Goal: Transaction & Acquisition: Purchase product/service

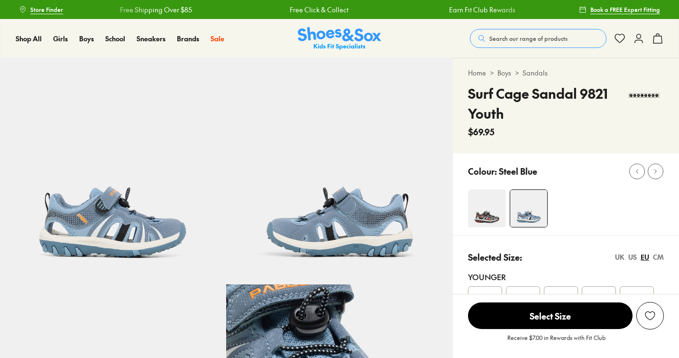
select select "*"
click at [130, 206] on img at bounding box center [113, 171] width 226 height 226
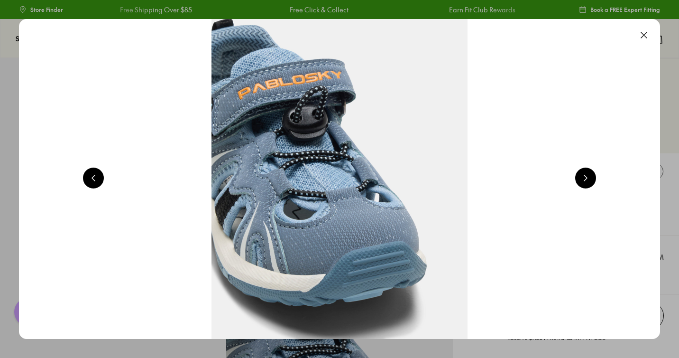
scroll to position [0, 645]
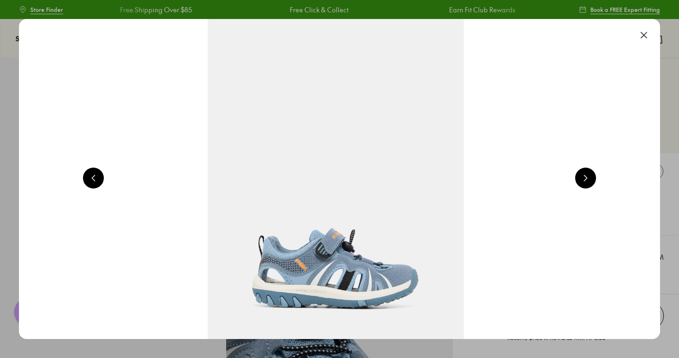
click at [594, 180] on button at bounding box center [585, 177] width 21 height 21
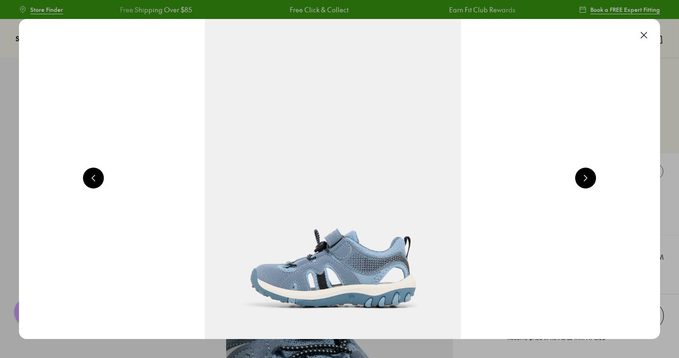
scroll to position [0, 1290]
click at [594, 180] on button at bounding box center [585, 177] width 21 height 21
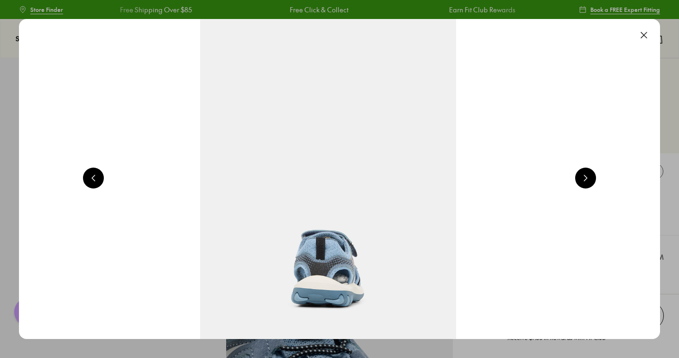
click at [594, 180] on button at bounding box center [585, 177] width 21 height 21
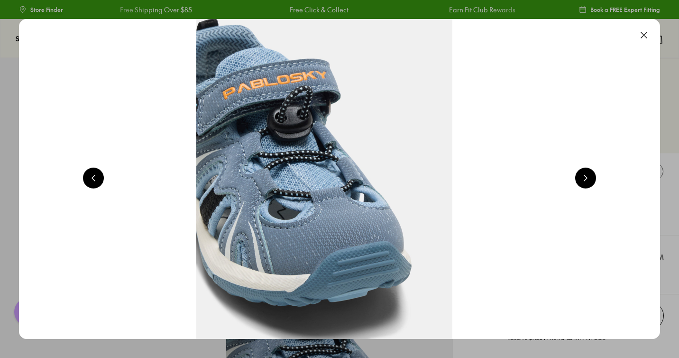
click at [594, 180] on button at bounding box center [585, 177] width 21 height 21
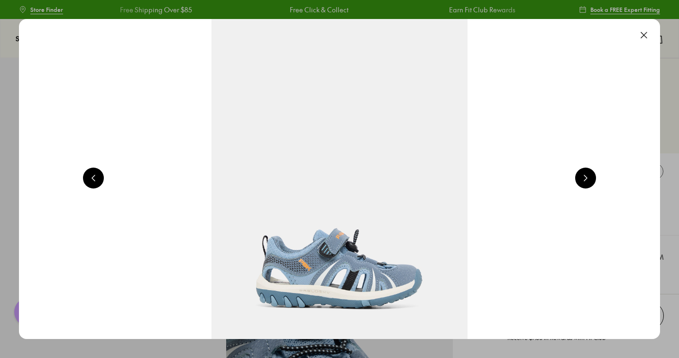
scroll to position [0, 645]
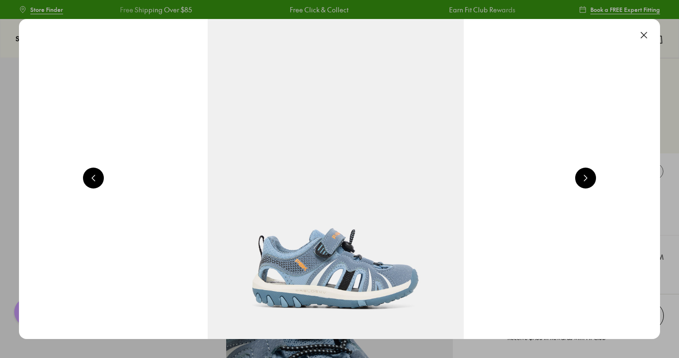
click at [649, 34] on button at bounding box center [644, 35] width 21 height 21
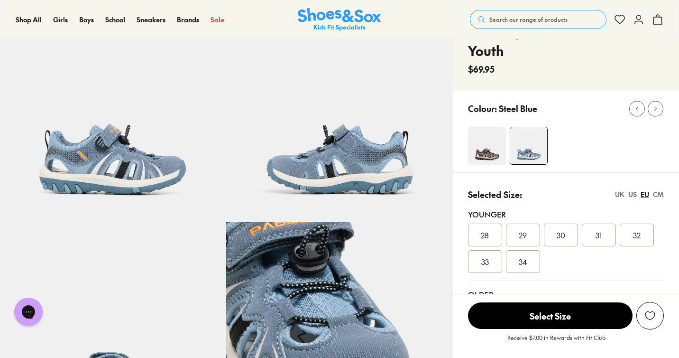
scroll to position [63, 0]
click at [499, 152] on img at bounding box center [487, 145] width 38 height 38
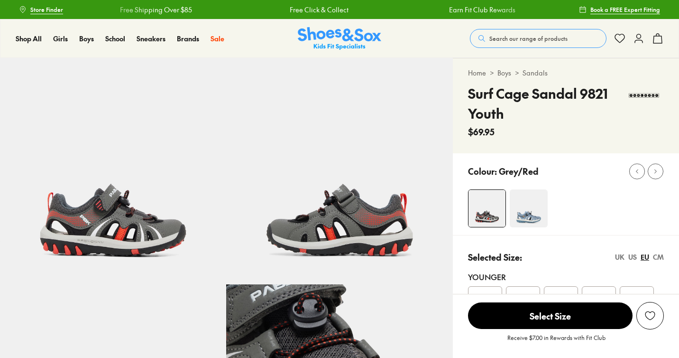
select select "*"
click at [533, 201] on img at bounding box center [529, 208] width 38 height 38
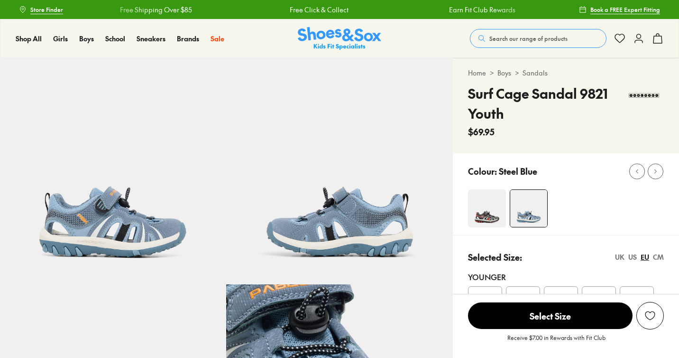
select select "*"
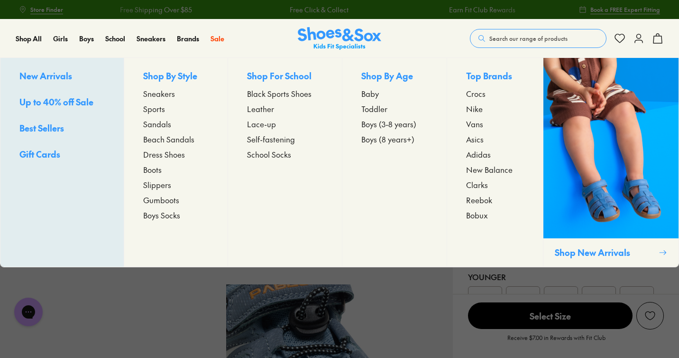
click at [160, 125] on span "Sandals" at bounding box center [157, 123] width 28 height 11
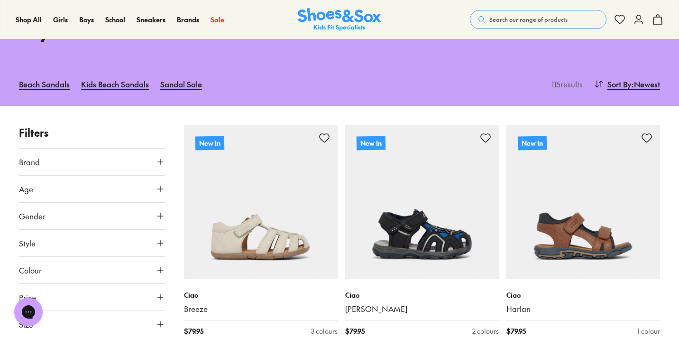
type input "***"
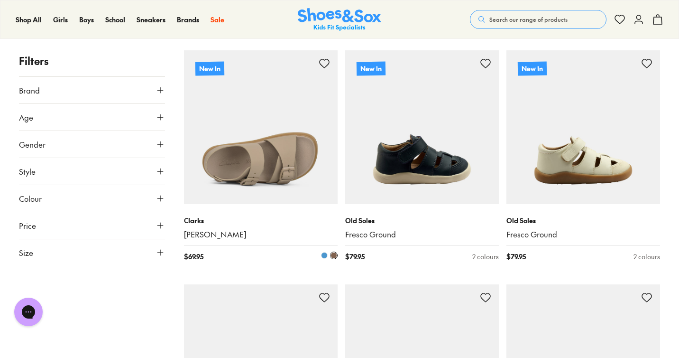
scroll to position [859, 0]
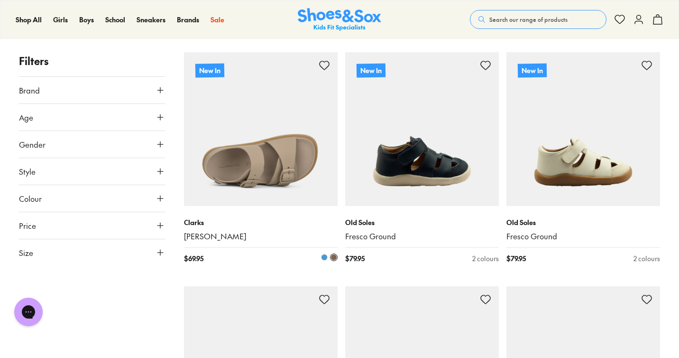
click at [253, 166] on img at bounding box center [261, 129] width 154 height 154
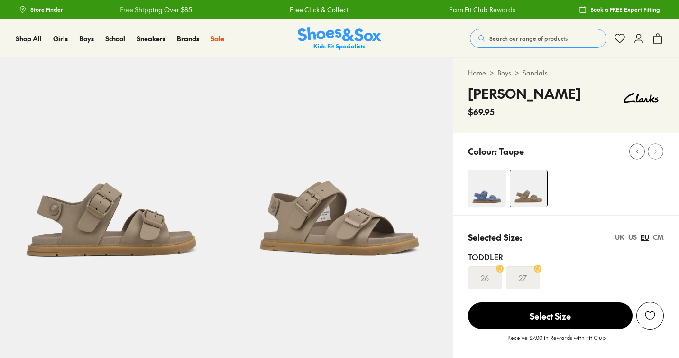
select select "*"
click at [483, 191] on img at bounding box center [487, 188] width 38 height 38
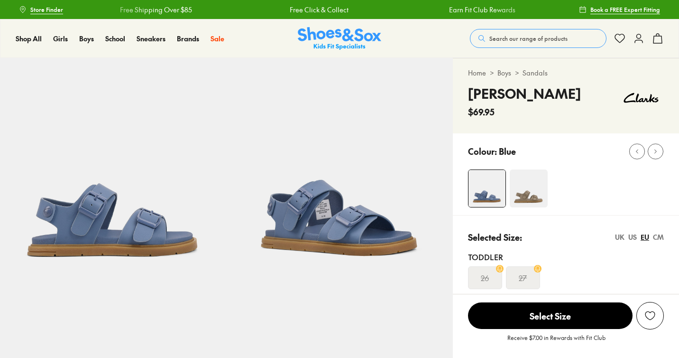
select select "*"
click at [485, 277] on s "26" at bounding box center [485, 277] width 8 height 11
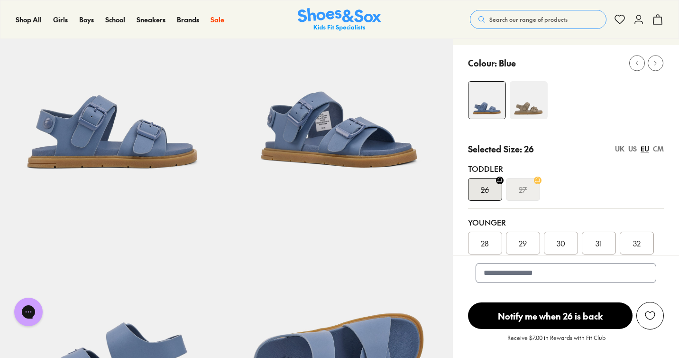
scroll to position [72, 0]
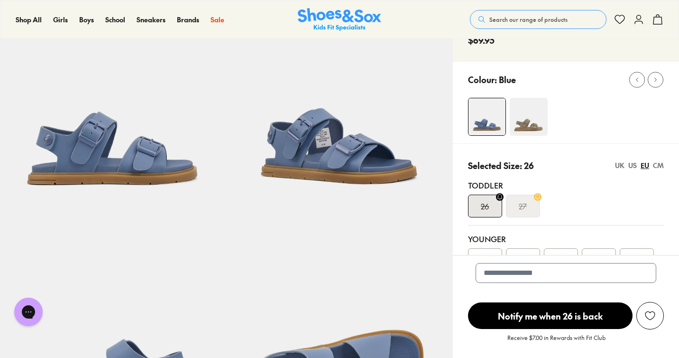
click at [535, 110] on img at bounding box center [529, 117] width 38 height 38
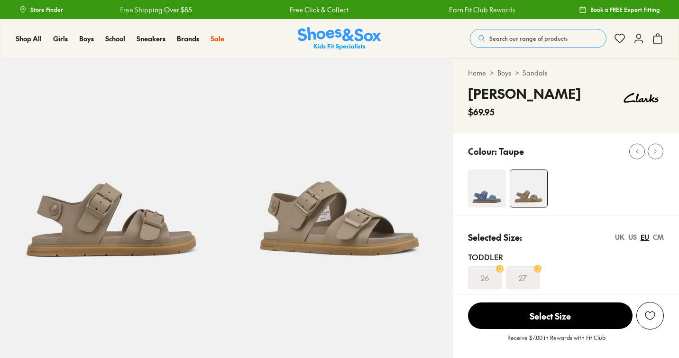
select select "*"
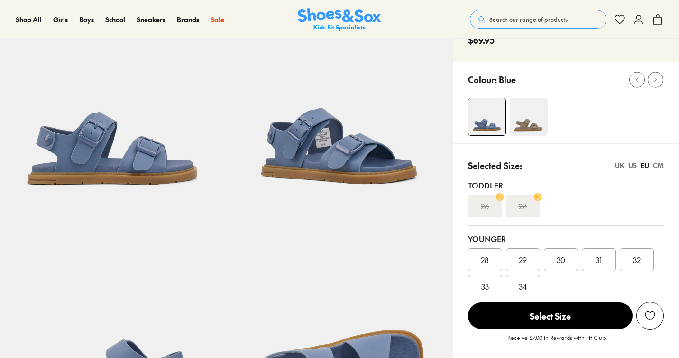
select select "*"
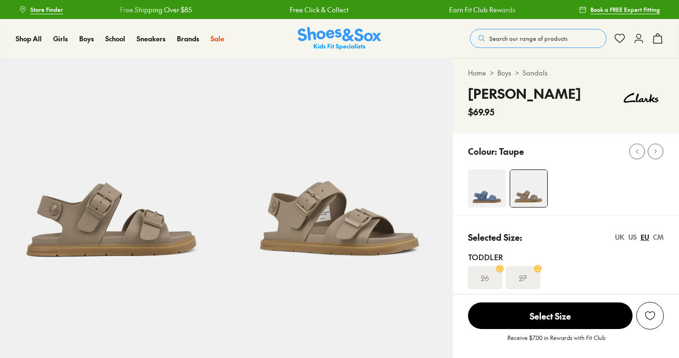
select select "*"
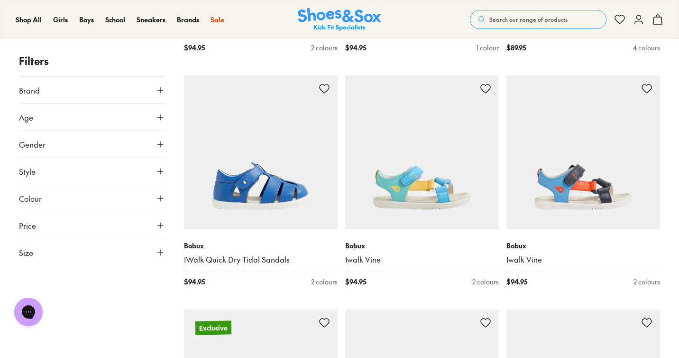
scroll to position [1778, 0]
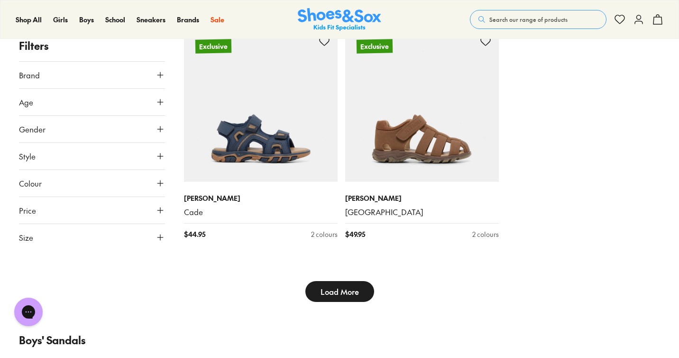
scroll to position [2533, 0]
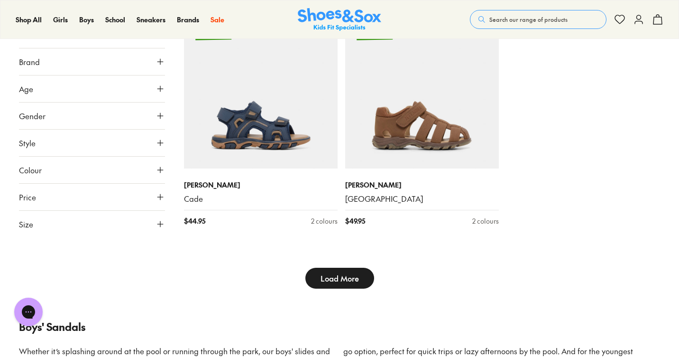
type input "***"
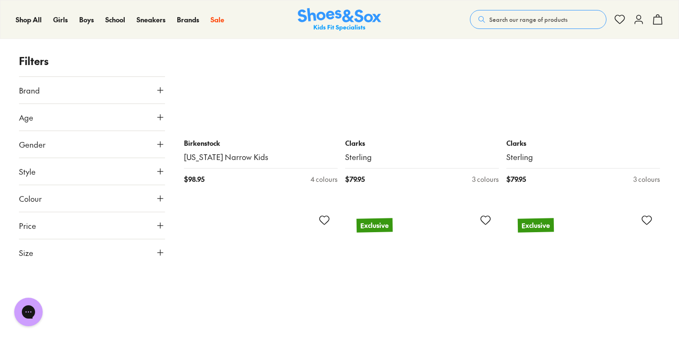
scroll to position [4083, 0]
